Goal: Task Accomplishment & Management: Use online tool/utility

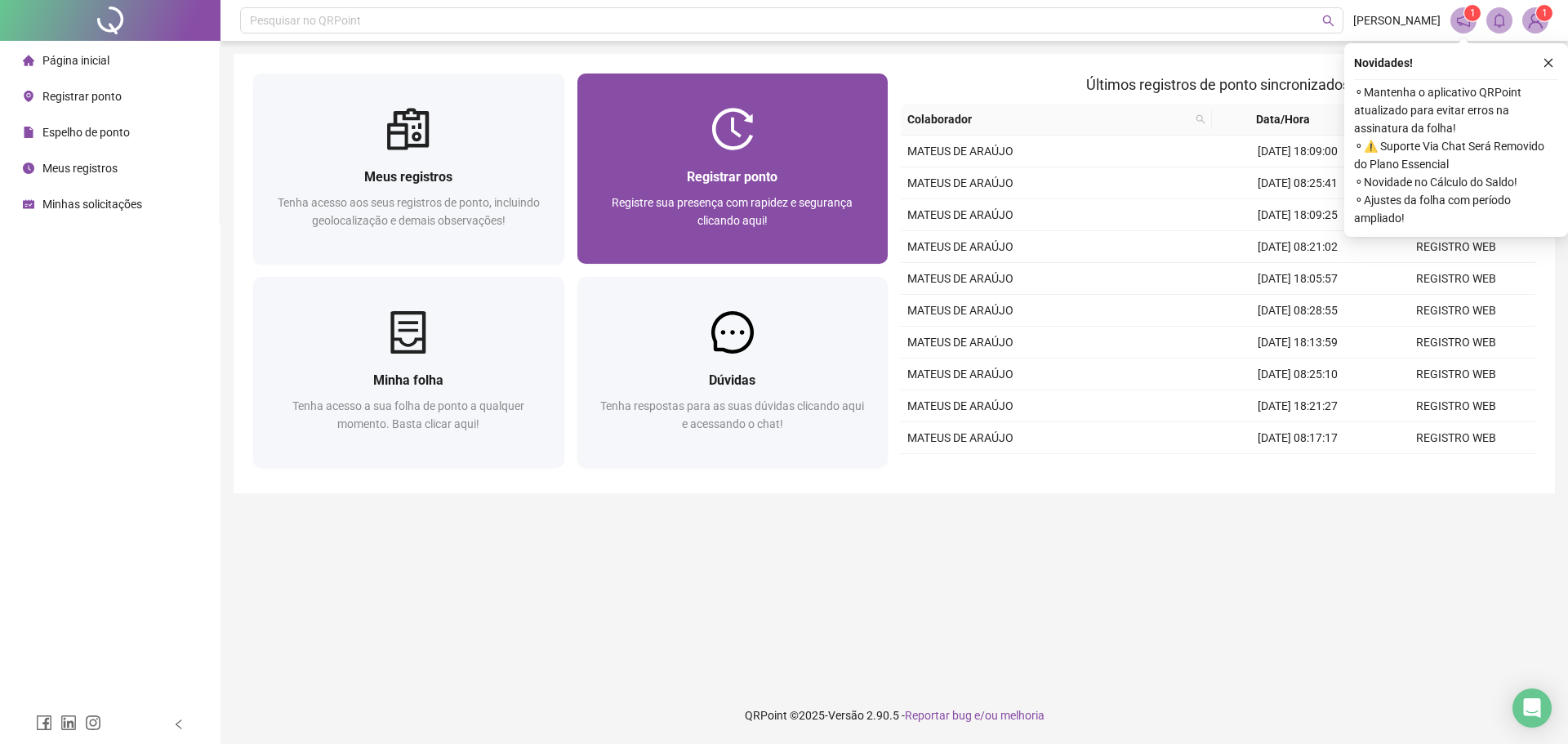
click at [788, 141] on div at bounding box center [733, 129] width 311 height 42
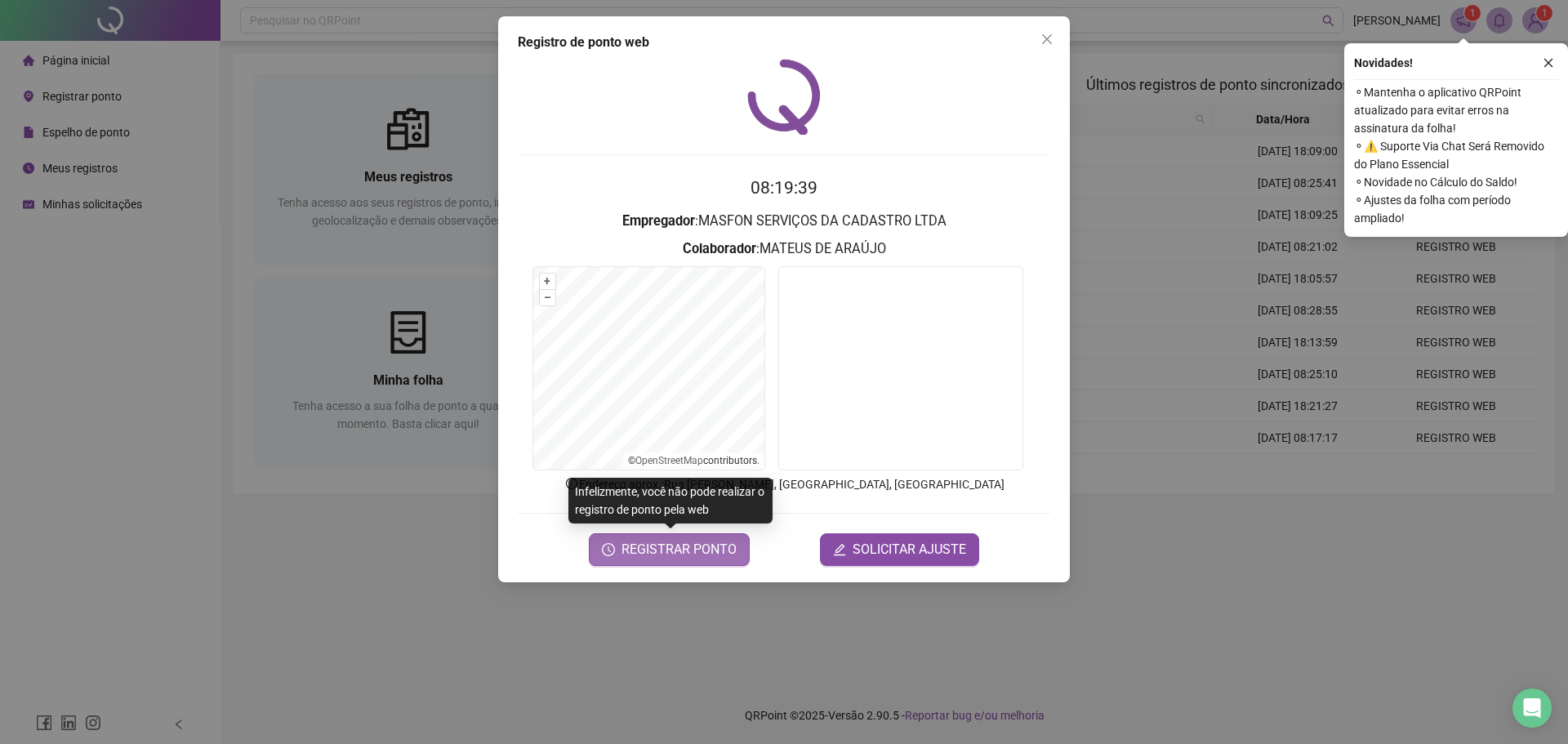
click at [682, 546] on span "REGISTRAR PONTO" at bounding box center [679, 549] width 115 height 19
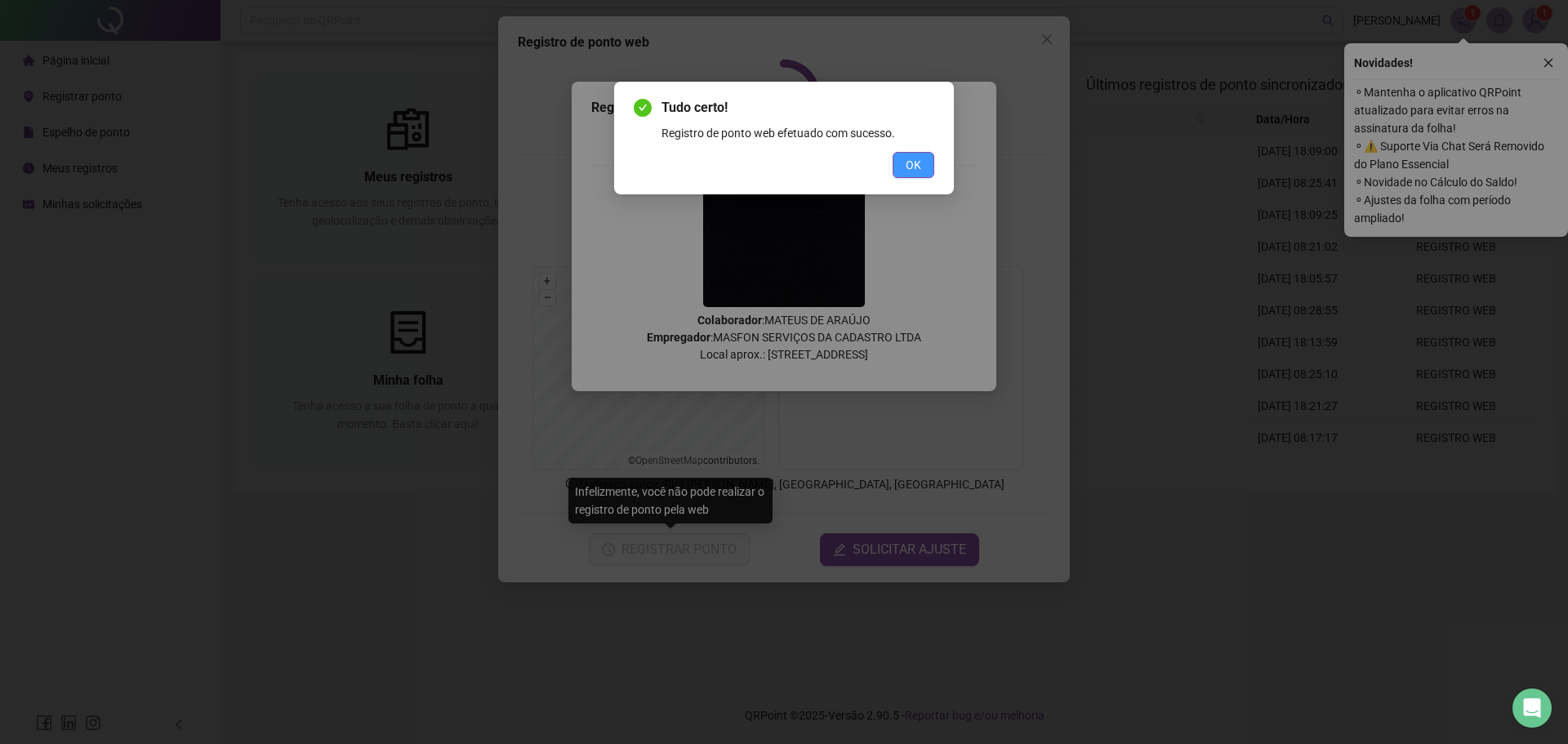
click at [918, 169] on span "OK" at bounding box center [913, 165] width 16 height 18
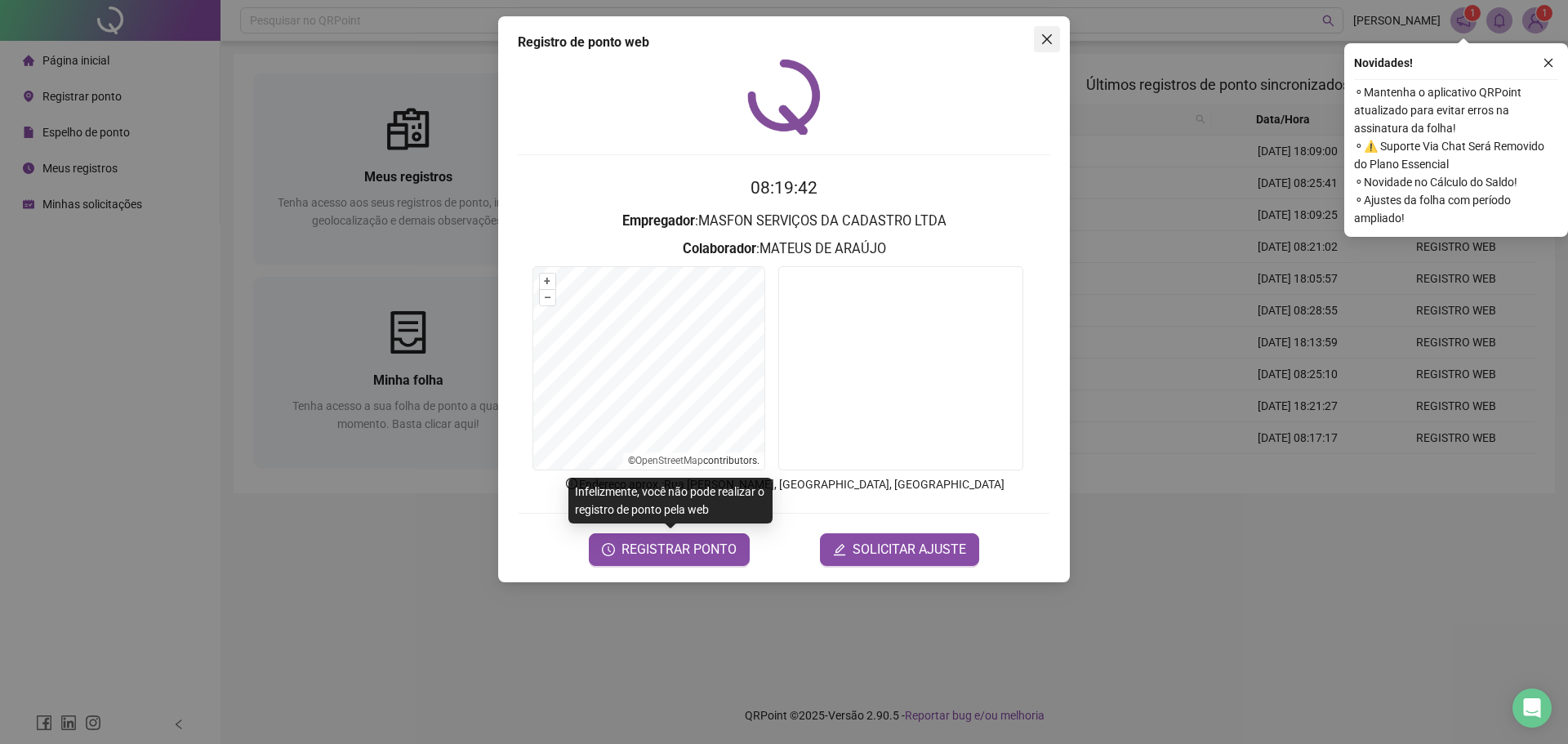
click at [1046, 40] on icon "close" at bounding box center [1047, 39] width 13 height 13
